Goal: Task Accomplishment & Management: Use online tool/utility

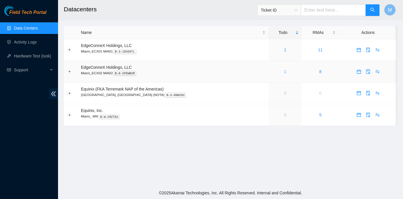
click at [284, 71] on link "1" at bounding box center [285, 71] width 2 height 5
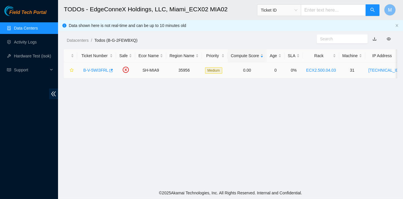
click at [95, 70] on link "B-V-5WI3FRL" at bounding box center [95, 70] width 25 height 5
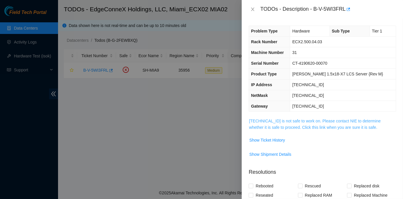
click at [313, 119] on link "[TECHNICAL_ID] is not safe to work on. Please contact NIE to determine whether …" at bounding box center [315, 124] width 132 height 11
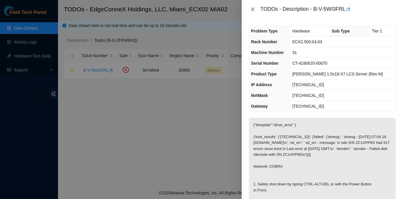
click at [252, 8] on icon "close" at bounding box center [252, 9] width 5 height 5
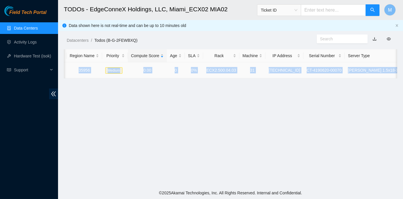
scroll to position [0, 104]
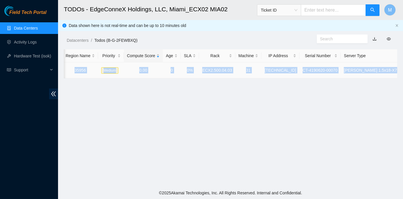
drag, startPoint x: 78, startPoint y: 70, endPoint x: 396, endPoint y: 73, distance: 318.1
click at [396, 73] on tr "B-V-5WI3FRL SH-MIA9 35956 Medium 0.00 0 0% ECX2.500.04.03 31 [TECHNICAL_ID] CT-…" at bounding box center [199, 70] width 478 height 16
copy tr "B-V-5WI3FRL SH-MIA9 35956 Medium 0.00 0 0% ECX2.500.04.03 31 [TECHNICAL_ID] CT-…"
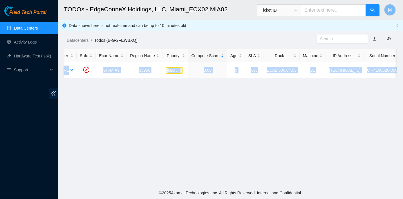
scroll to position [0, 0]
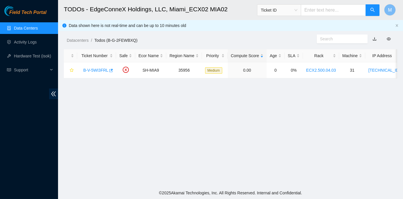
click at [137, 103] on main "TODOs - EdgeConneX Holdings, LLC, [GEOGRAPHIC_DATA] MIA02 Ticket ID M Data show…" at bounding box center [230, 93] width 345 height 187
click at [89, 68] on link "B-V-5WI3FRL" at bounding box center [95, 70] width 25 height 5
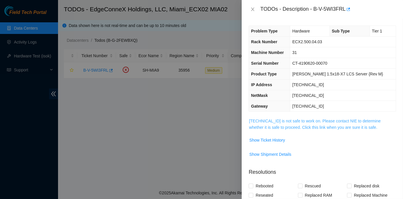
click at [308, 121] on link "[TECHNICAL_ID] is not safe to work on. Please contact NIE to determine whether …" at bounding box center [315, 124] width 132 height 11
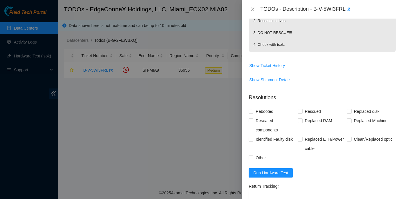
scroll to position [237, 0]
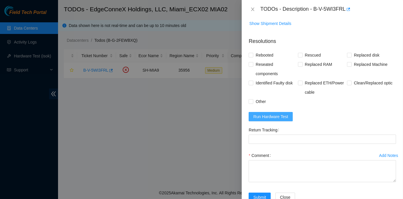
click at [279, 120] on span "Run Hardware Test" at bounding box center [270, 116] width 35 height 6
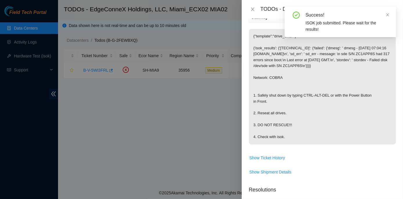
scroll to position [79, 0]
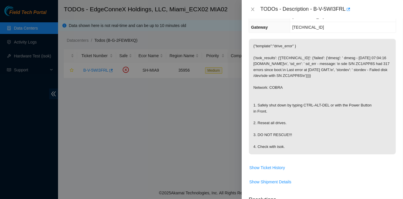
drag, startPoint x: 253, startPoint y: 103, endPoint x: 309, endPoint y: 146, distance: 70.3
click at [309, 146] on p "{"template":"drive_error" } {'isok_results': {'[TECHNICAL_ID]': {'failed': {'dm…" at bounding box center [322, 96] width 147 height 115
copy p "1. Safely shut down by typing CTRL-ALT-DEL or with the Power Button in Front. 2…"
drag, startPoint x: 314, startPoint y: 8, endPoint x: 345, endPoint y: 7, distance: 30.8
click at [345, 7] on div "TODOs - Description - B-V-5WI3FRL" at bounding box center [328, 9] width 136 height 9
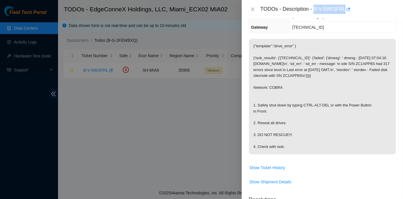
copy div "B-V-5WI3FRL"
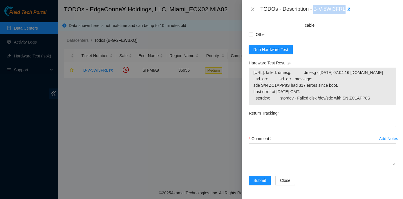
scroll to position [322, 0]
drag, startPoint x: 371, startPoint y: 100, endPoint x: 246, endPoint y: 57, distance: 131.8
click at [246, 57] on div "Problem Type Hardware Sub Type Tier 1 Rack Number ECX2.500.04.03 Machine Number…" at bounding box center [322, 109] width 161 height 180
copy div "Hardware Test Results [URL]: failed: dmesg: dmesg - [DATE] 07:04:16 [DOMAIN_NAM…"
click at [271, 46] on span "Run Hardware Test" at bounding box center [270, 49] width 35 height 6
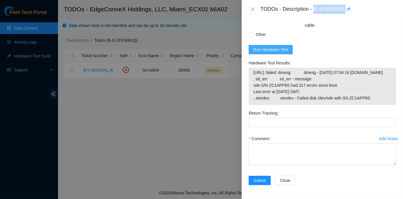
click at [271, 46] on span "Run Hardware Test" at bounding box center [270, 49] width 35 height 6
